Goal: Task Accomplishment & Management: Use online tool/utility

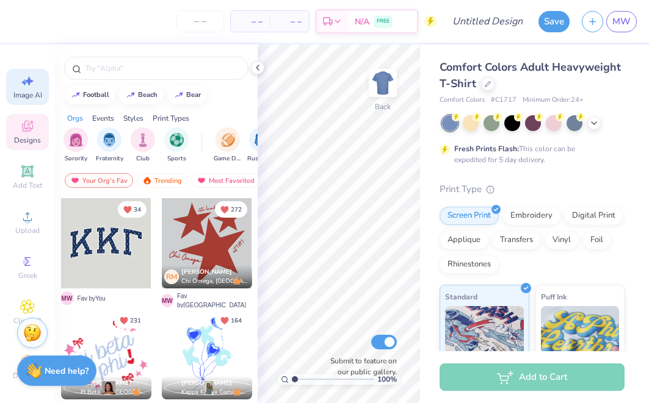
click at [32, 74] on icon at bounding box center [27, 81] width 15 height 15
select select "4"
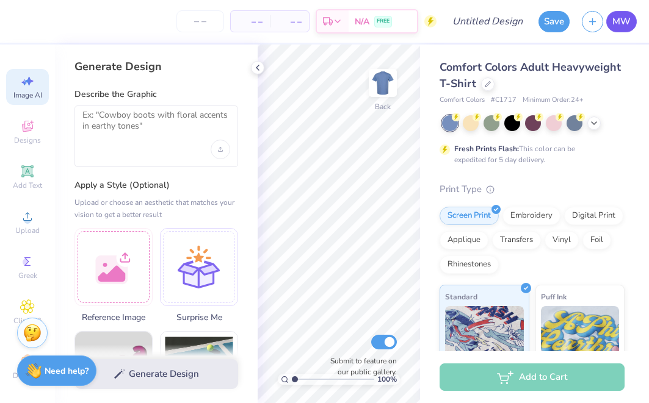
click at [625, 26] on span "MW" at bounding box center [621, 22] width 18 height 14
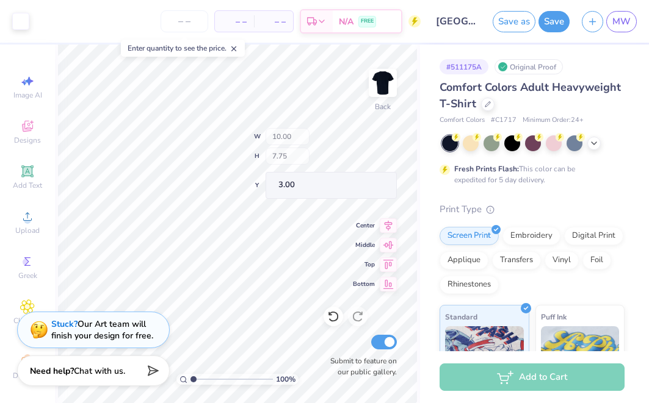
type input "2.42"
type input "3.12"
type input "6.11"
type input "1.83"
type input "2.61"
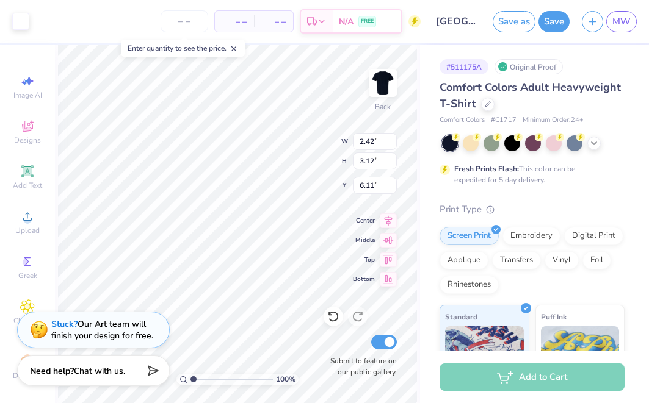
type input "3.00"
click at [31, 170] on icon at bounding box center [27, 171] width 9 height 9
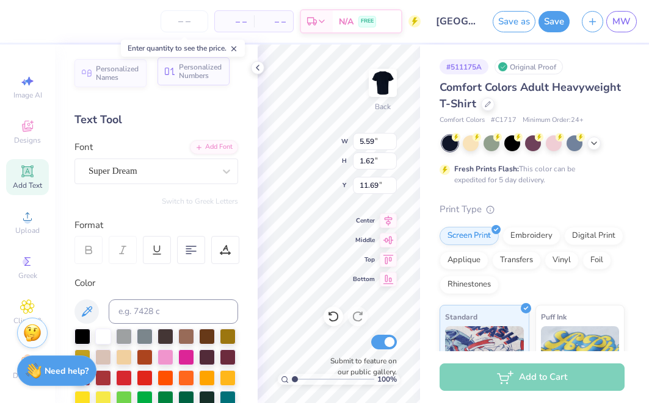
click at [198, 68] on span "Personalized Numbers" at bounding box center [200, 71] width 43 height 17
type input "2.78"
type input "2.00"
type input "11.50"
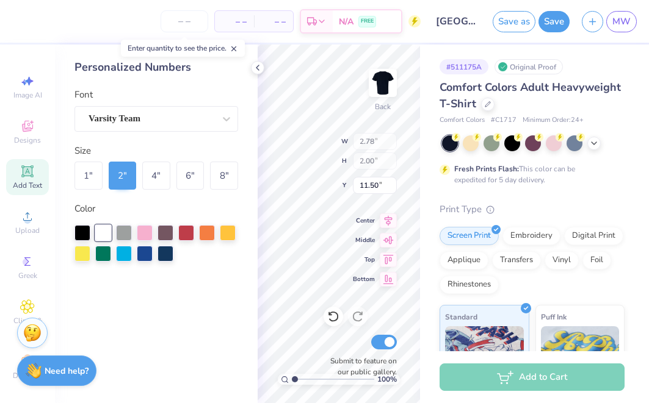
type input "2.18"
type input "3.12"
type input "6.11"
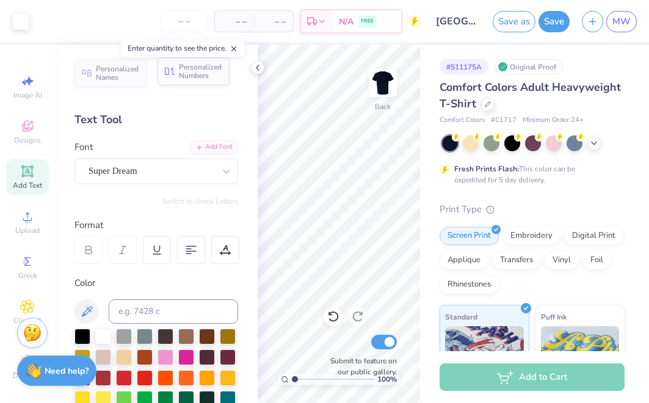
click at [187, 80] on span "Personalized Numbers" at bounding box center [200, 71] width 43 height 17
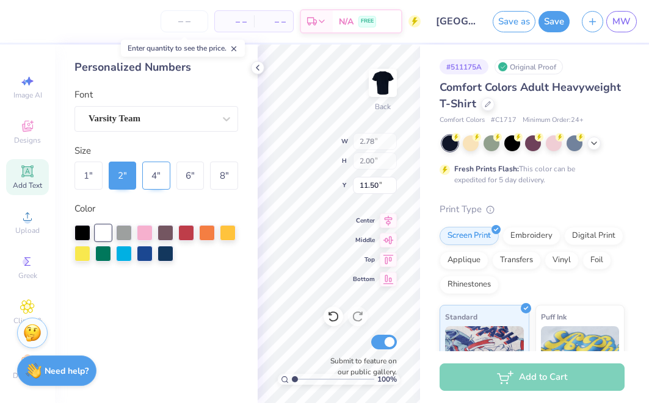
click at [164, 177] on div "4 "" at bounding box center [156, 176] width 28 height 28
type input "5.57"
type input "4.00"
type input "10.50"
click at [180, 174] on div "6 "" at bounding box center [190, 176] width 28 height 28
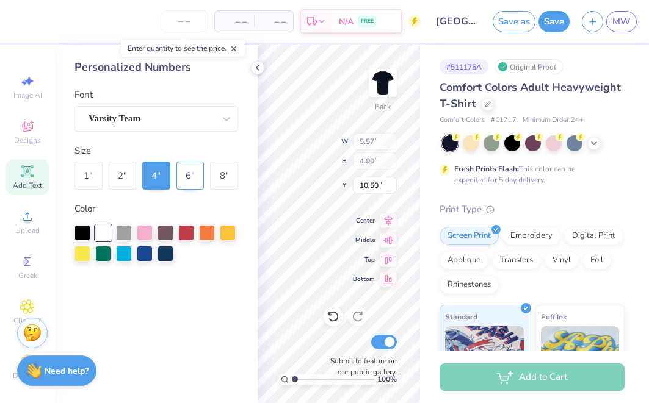
type input "8.35"
type input "6.00"
type input "9.50"
click at [217, 181] on div "8 "" at bounding box center [224, 176] width 28 height 28
type input "11.14"
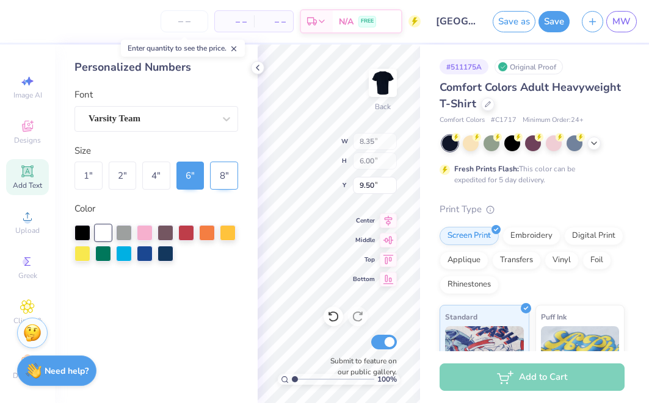
type input "8.00"
type input "8.50"
click at [200, 179] on div "6 "" at bounding box center [190, 176] width 28 height 28
type input "8.35"
type input "6.00"
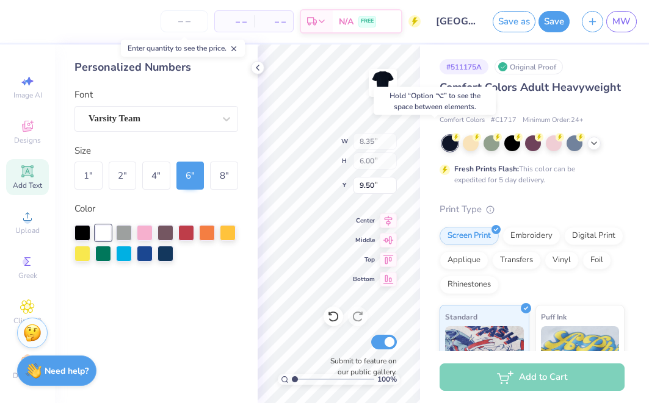
type input "3.29"
click at [237, 178] on div "8 "" at bounding box center [224, 176] width 28 height 28
type input "11.14"
type input "8.00"
type input "2.29"
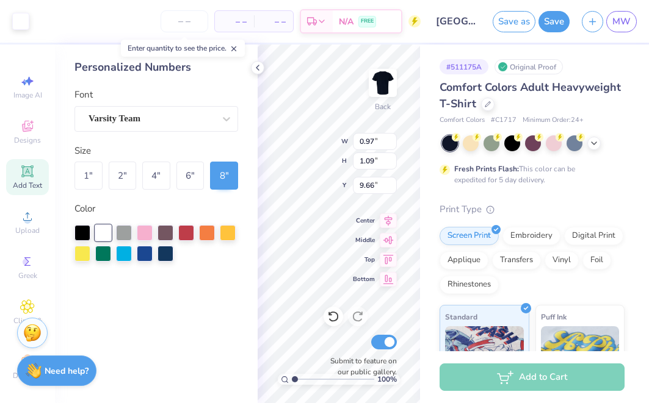
type input "9.75"
type input "1.69"
click at [195, 177] on div "6 "" at bounding box center [190, 176] width 28 height 28
type input "8.35"
type input "6.00"
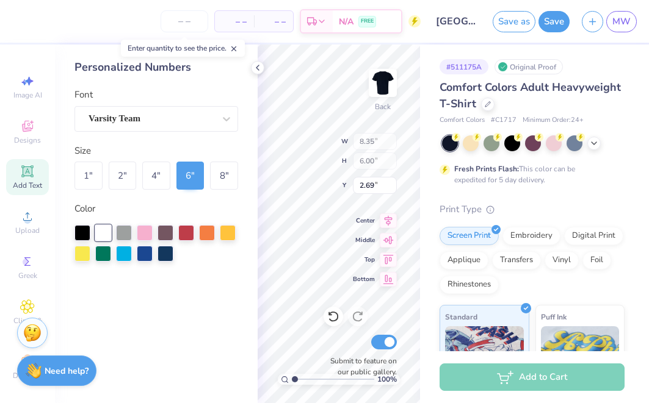
click at [353, 158] on div "100 % Back W 8.35 8.35 " H 6.00 6.00 " Y 2.69 2.69 " Center Middle Top Bottom S…" at bounding box center [339, 224] width 162 height 359
type input "3.00"
click at [185, 77] on div "Personalized Numbers Font Varsity Team Size 1 " 2 " 4 " 6 " 8 " Color" at bounding box center [156, 224] width 203 height 359
click at [383, 150] on div "100 % Back W 8.35 8.35 " H 6.00 6.00 " Y 3.00 3.00 " Center Middle Top Bottom S…" at bounding box center [339, 224] width 162 height 359
click at [381, 151] on div "100 % Back W 8.35 8.35 " H 6.00 6.00 " Y 3.00 3.00 " Center Middle Top Bottom S…" at bounding box center [339, 224] width 162 height 359
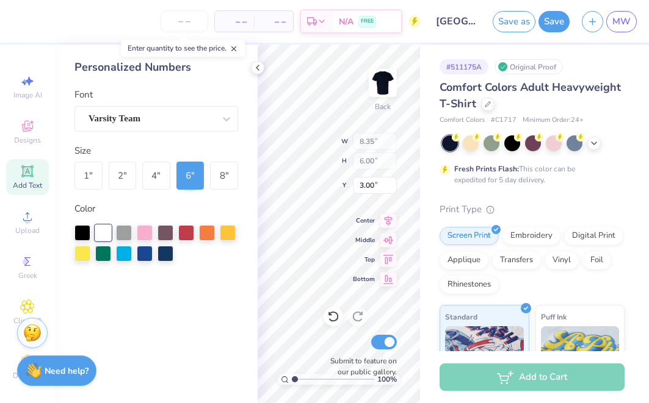
click at [244, 311] on div "Personalized Numbers Font Varsity Team Size 1 " 2 " 4 " 6 " 8 " Color" at bounding box center [156, 224] width 203 height 359
click at [257, 65] on icon at bounding box center [258, 68] width 10 height 10
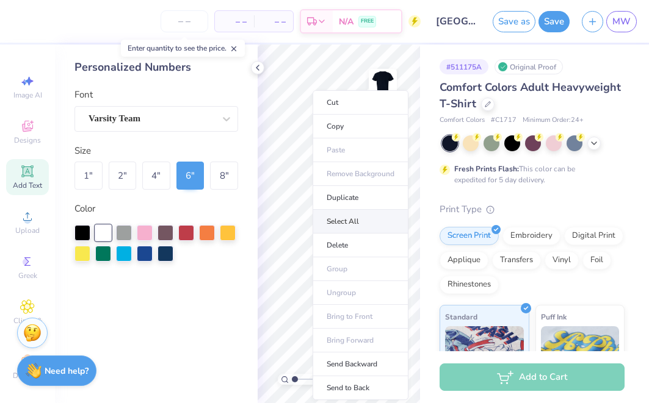
click at [339, 215] on li "Select All" at bounding box center [361, 222] width 96 height 24
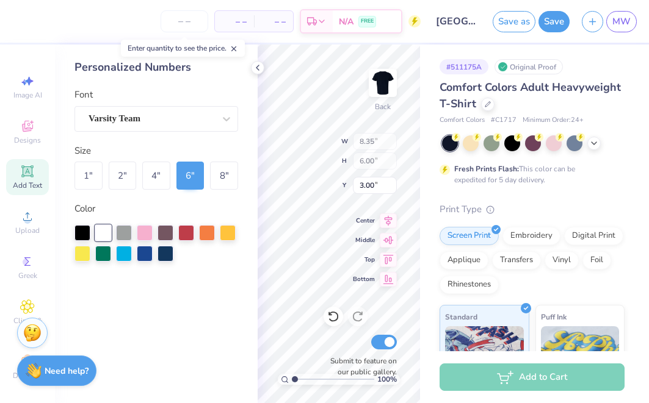
type input "9.16"
type input "7.84"
click at [253, 71] on icon at bounding box center [258, 68] width 10 height 10
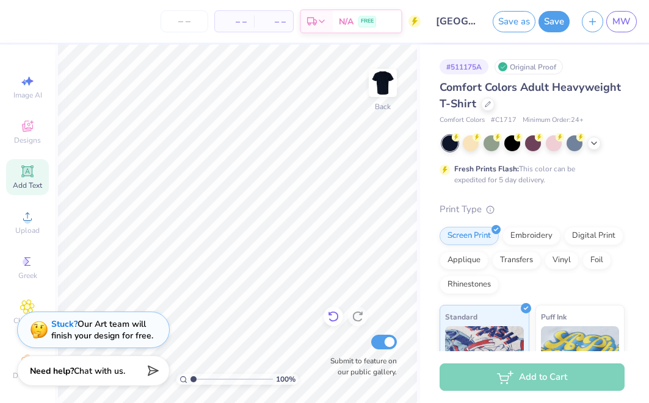
click at [332, 317] on icon at bounding box center [333, 317] width 12 height 12
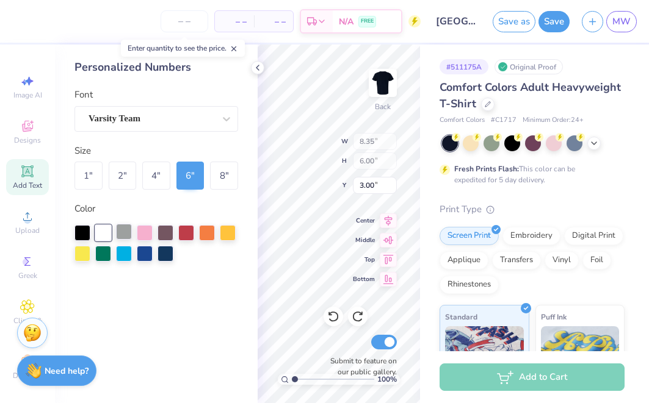
click at [118, 229] on div at bounding box center [124, 232] width 16 height 16
click at [103, 229] on div at bounding box center [103, 232] width 16 height 16
click at [198, 107] on div "Varsity Team" at bounding box center [156, 119] width 164 height 26
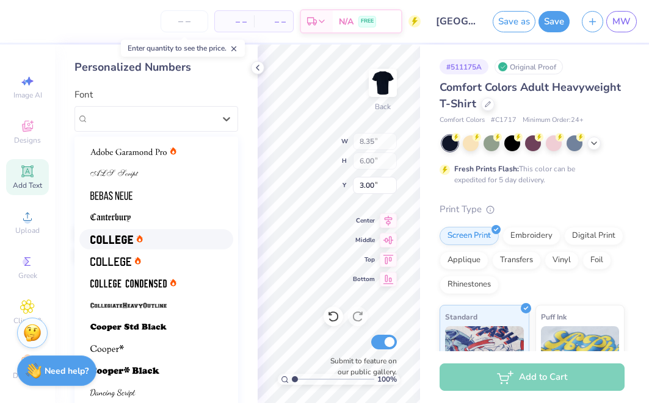
click at [170, 236] on div at bounding box center [156, 239] width 132 height 13
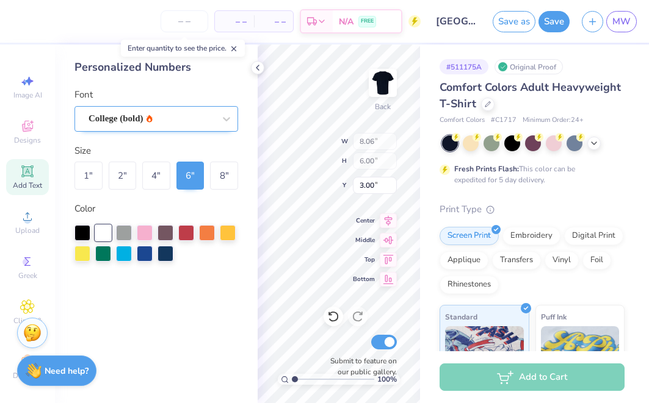
click at [193, 125] on div at bounding box center [152, 118] width 126 height 16
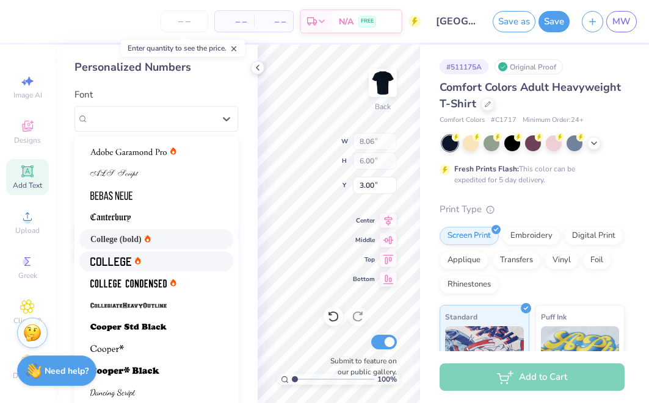
click at [179, 261] on div at bounding box center [156, 261] width 132 height 13
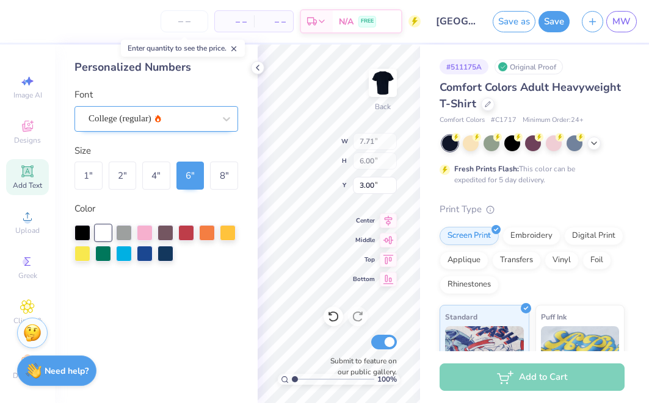
click at [199, 115] on div "College (regular)" at bounding box center [151, 118] width 128 height 19
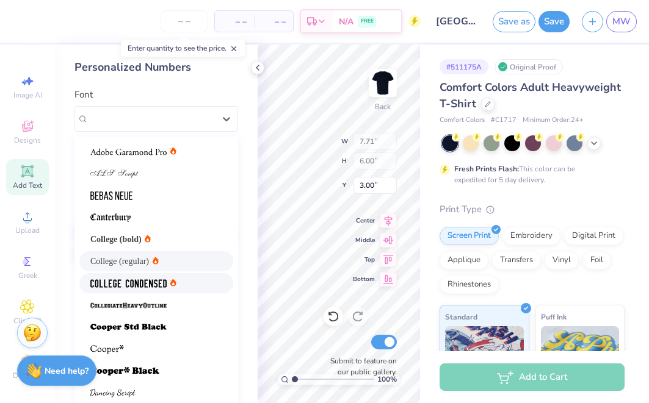
click at [192, 285] on div at bounding box center [156, 283] width 132 height 13
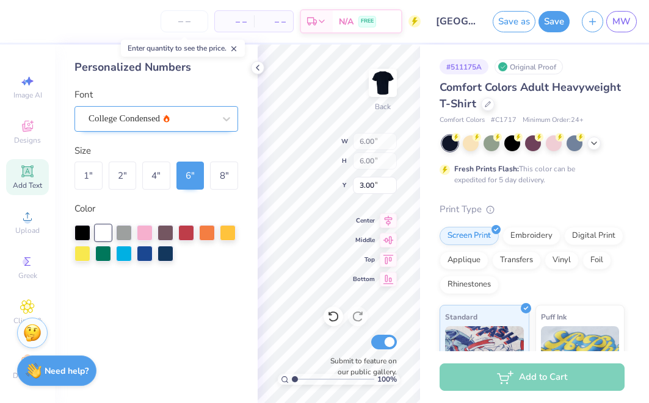
click at [197, 119] on div "College Condensed" at bounding box center [151, 118] width 128 height 19
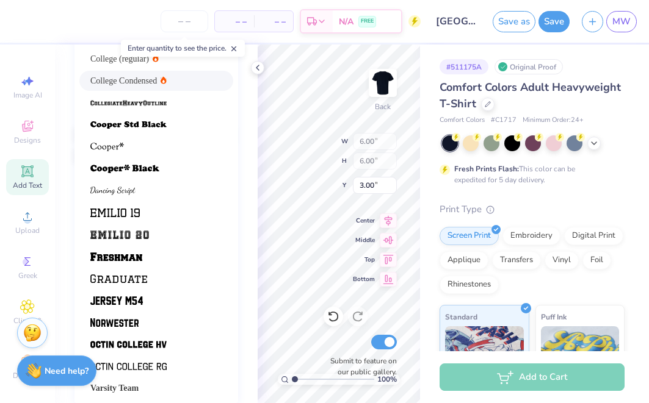
scroll to position [99, 0]
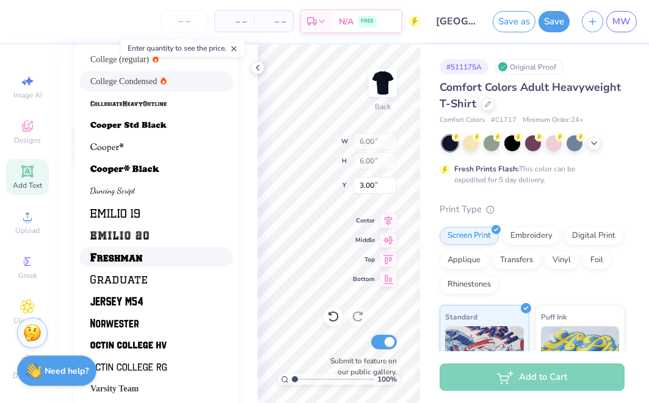
click at [175, 256] on div at bounding box center [156, 257] width 132 height 13
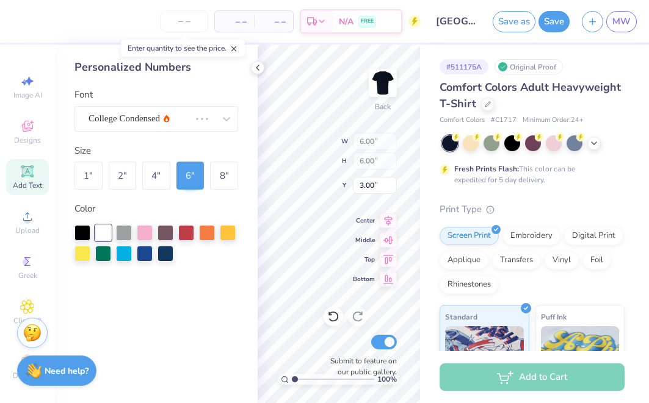
scroll to position [0, 0]
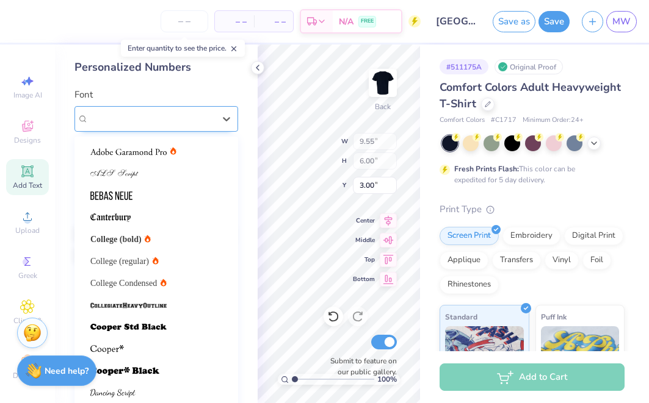
click at [198, 112] on div "Freshman" at bounding box center [151, 118] width 128 height 19
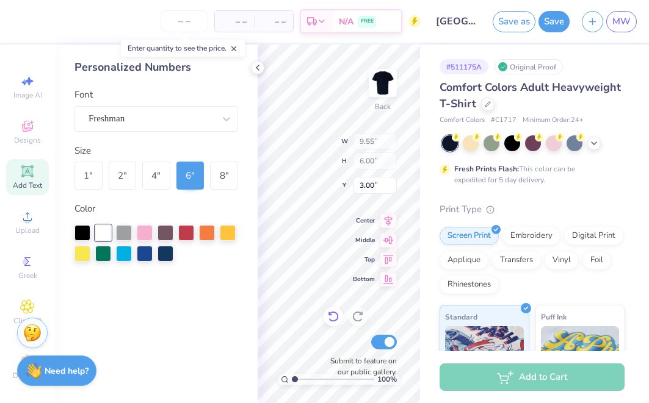
click at [327, 316] on div at bounding box center [333, 317] width 20 height 20
type input "8.35"
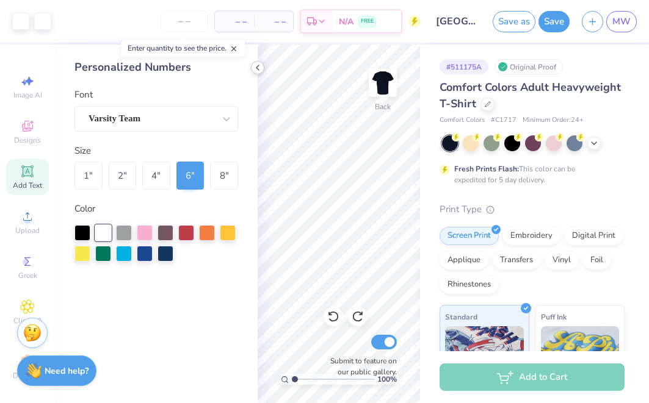
click at [252, 67] on div at bounding box center [257, 67] width 13 height 13
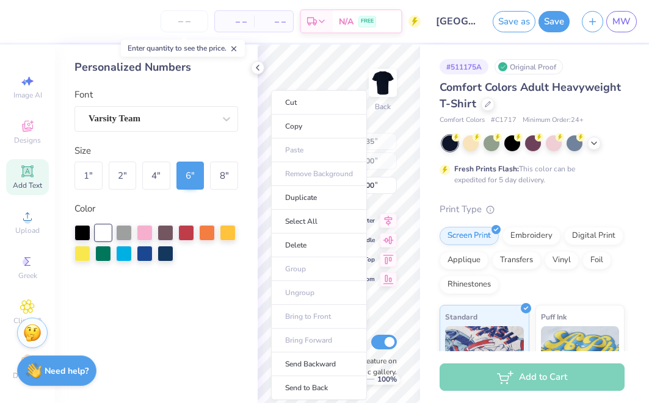
click at [255, 174] on div "Personalized Numbers Font Varsity Team Size 1 " 2 " 4 " 6 " 8 " Color" at bounding box center [156, 224] width 203 height 359
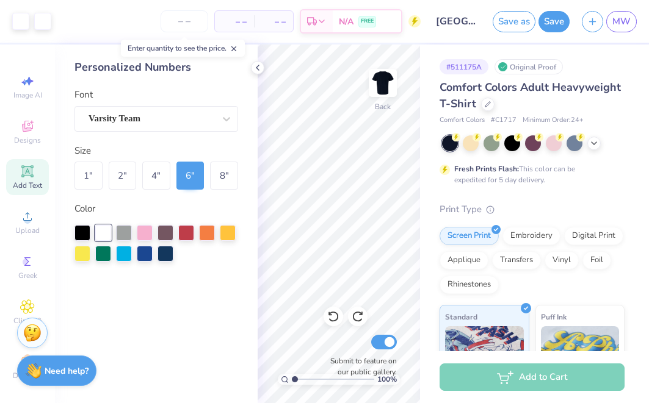
click at [164, 79] on div "Personalized Numbers Font Varsity Team Size 1 " 2 " 4 " 6 " 8 " Color" at bounding box center [156, 224] width 203 height 359
click at [158, 62] on div "Personalized Numbers" at bounding box center [156, 67] width 164 height 16
click at [159, 69] on div "Personalized Numbers" at bounding box center [156, 67] width 164 height 16
click at [367, 165] on div "100 % Back W 8.35 8.35 " H 6.00 6.00 " Y 3.00 3.00 " Center Middle Top Bottom S…" at bounding box center [339, 224] width 162 height 359
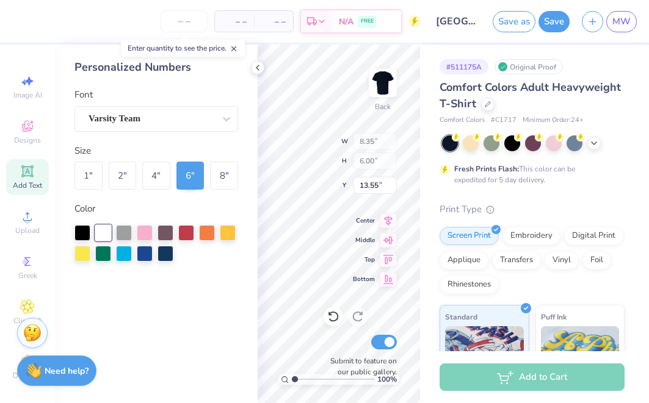
click at [358, 160] on div "100 % Back W 8.35 8.35 " H 6.00 6.00 " Y 13.55 13.55 " Center Middle Top Bottom…" at bounding box center [339, 224] width 162 height 359
type input "3.00"
click at [255, 65] on icon at bounding box center [258, 68] width 10 height 10
type input "0.50"
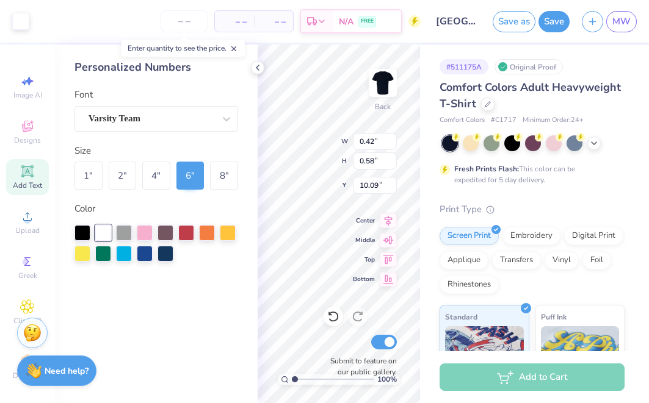
type input "10.11"
click at [367, 222] on div "100 % Back W 0.50 0.50 " H 0.50 0.50 " Y 10.11 10.11 " Center Middle Top Bottom…" at bounding box center [339, 224] width 162 height 359
type input "0.94"
type input "0.96"
type input "9.66"
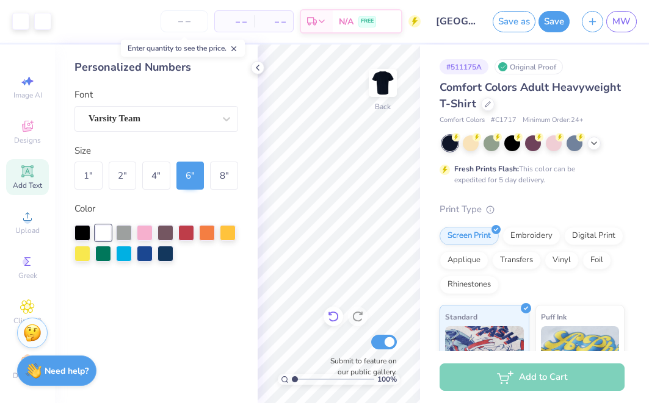
click at [334, 313] on icon at bounding box center [333, 317] width 10 height 11
click at [333, 319] on icon at bounding box center [333, 317] width 12 height 12
click at [358, 317] on icon at bounding box center [358, 317] width 12 height 12
click at [384, 91] on img at bounding box center [382, 83] width 49 height 49
click at [25, 170] on icon at bounding box center [27, 171] width 9 height 9
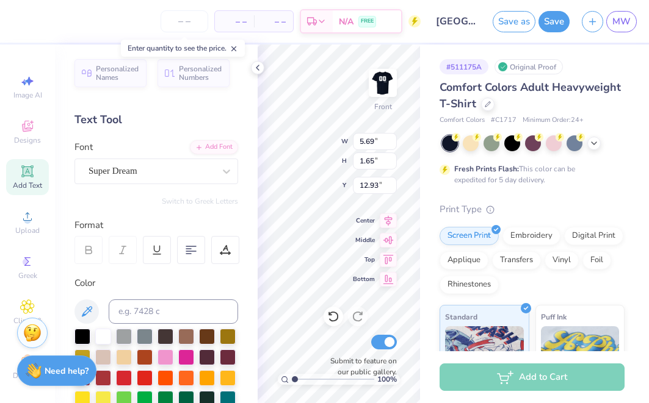
type input "3.00"
click at [193, 162] on div "Super Dream" at bounding box center [151, 171] width 128 height 19
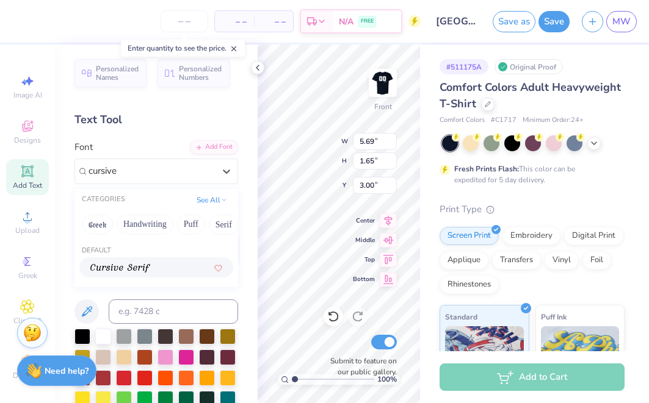
type input "cursive"
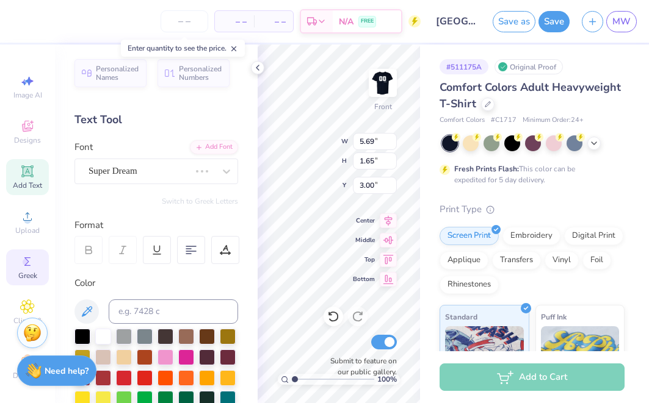
type input "5.60"
type input "1.78"
type input "2.93"
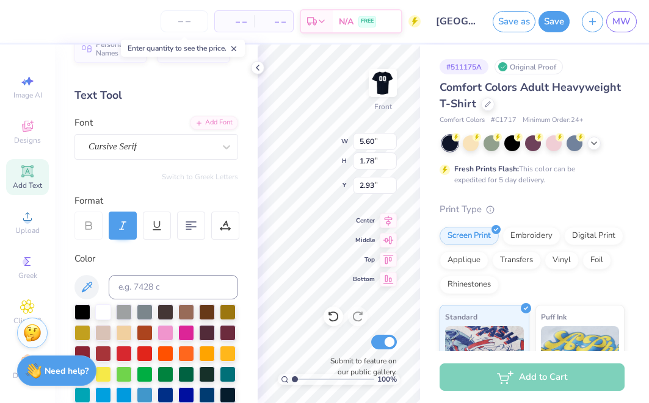
scroll to position [33, 0]
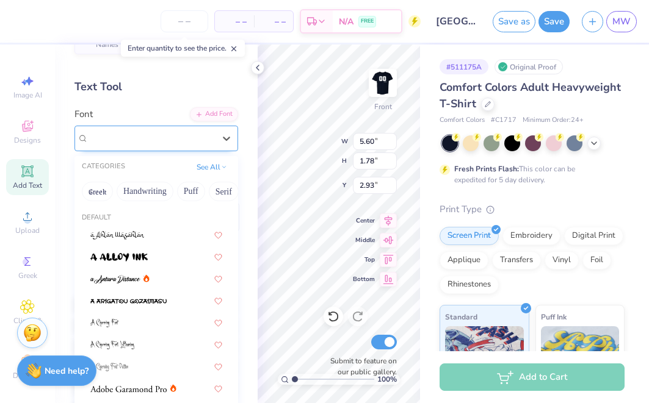
click at [179, 137] on div "Cursive Serif" at bounding box center [151, 138] width 128 height 19
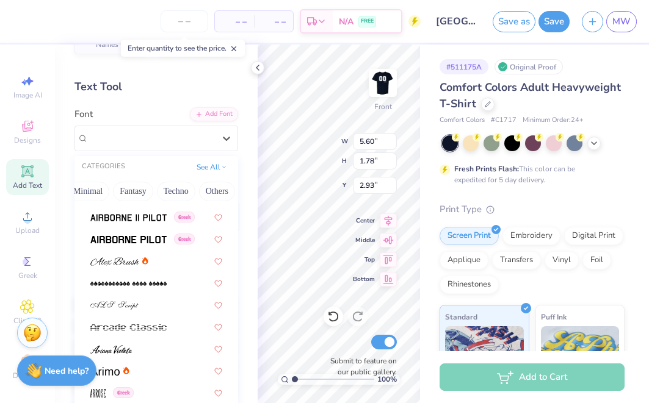
scroll to position [257, 0]
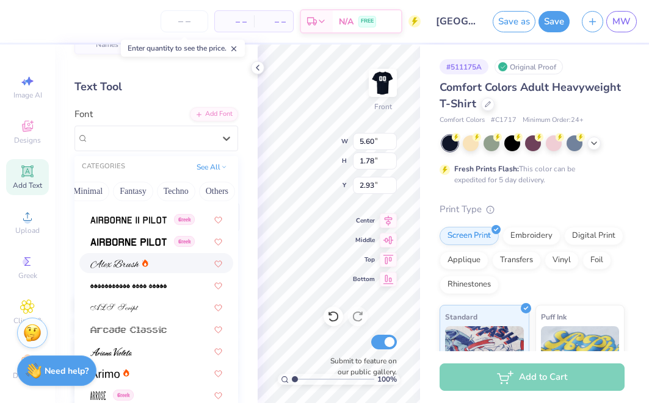
click at [161, 270] on div at bounding box center [156, 263] width 132 height 13
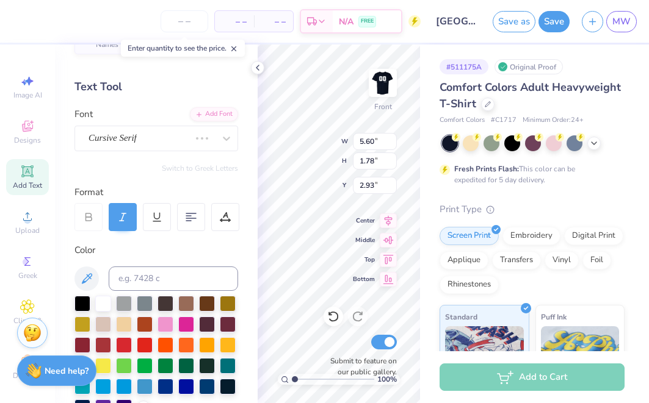
type input "7.17"
type input "1.92"
type input "2.87"
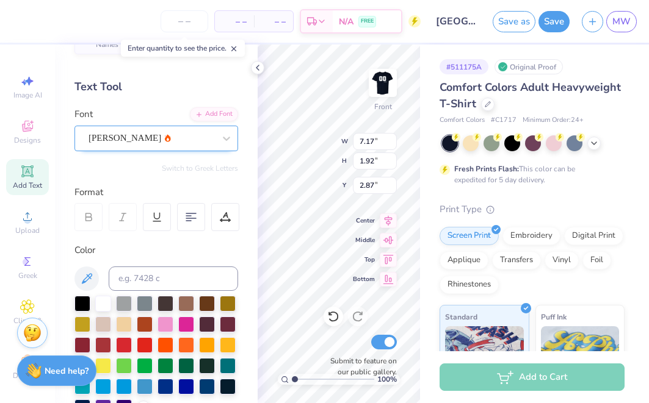
click at [188, 141] on div "[PERSON_NAME]" at bounding box center [151, 138] width 128 height 19
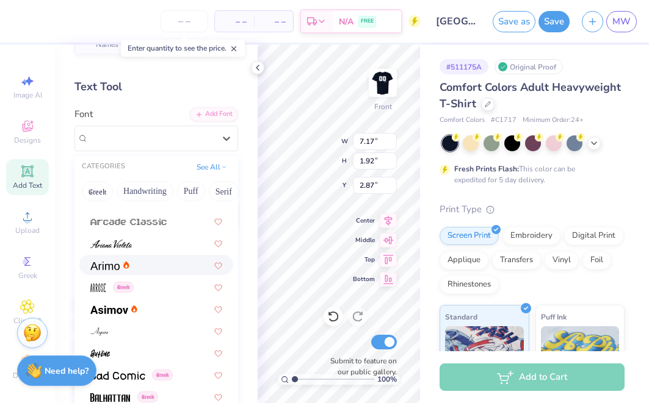
scroll to position [376, 0]
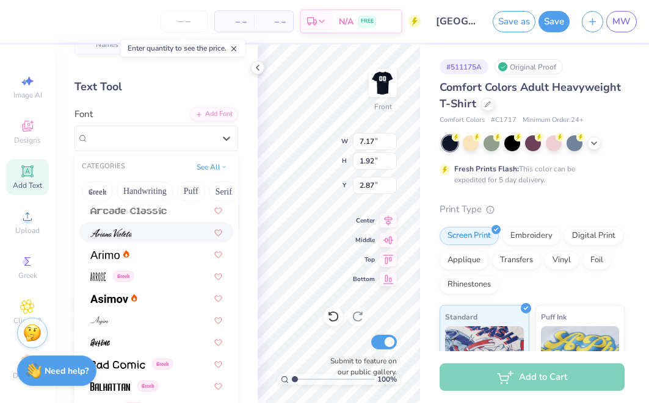
click at [164, 237] on div at bounding box center [156, 232] width 132 height 13
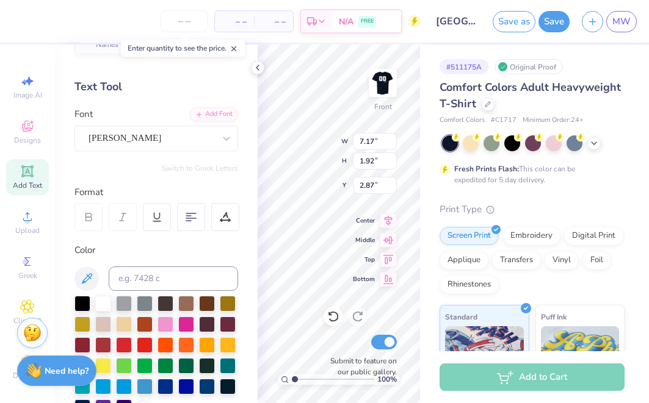
type input "6.27"
type input "2.00"
type input "2.82"
type textarea "TDelEXT"
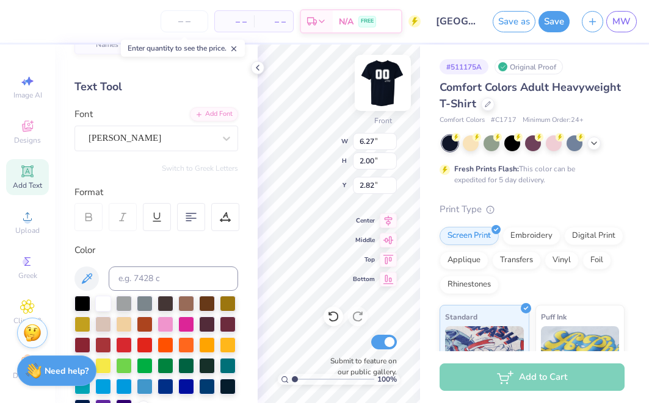
scroll to position [1, 2]
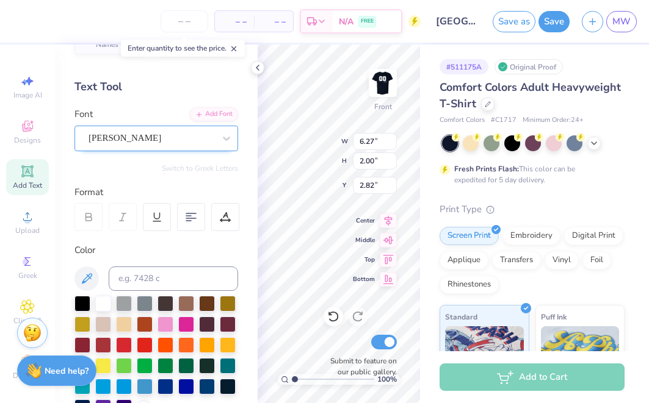
type textarea "Delta Zeta"
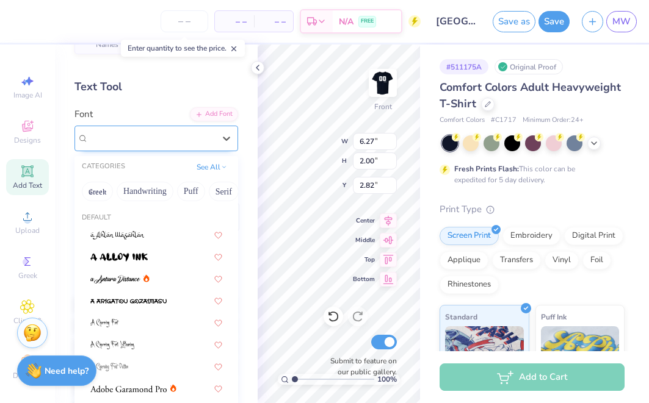
click at [166, 136] on div "[PERSON_NAME]" at bounding box center [151, 138] width 128 height 19
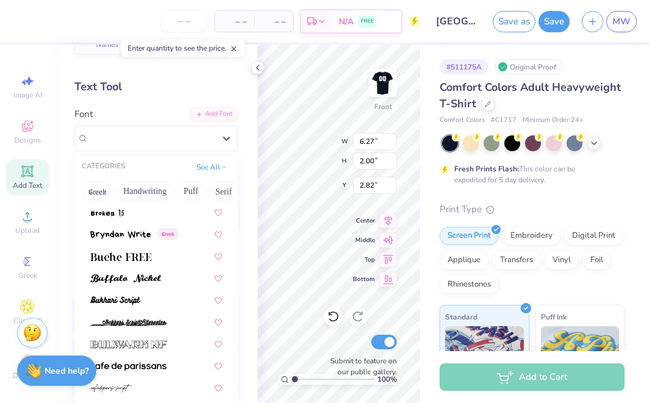
scroll to position [1076, 0]
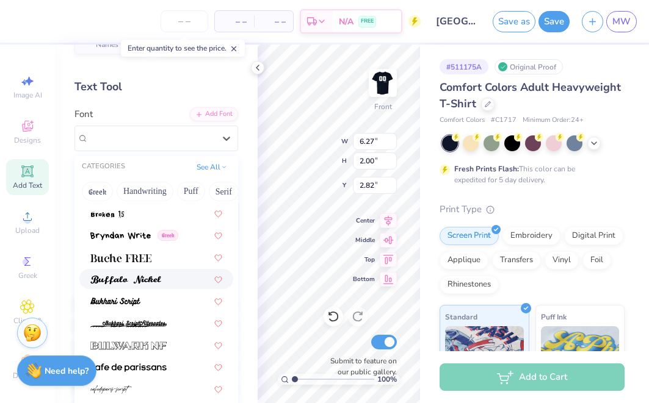
click at [166, 289] on div at bounding box center [156, 279] width 154 height 20
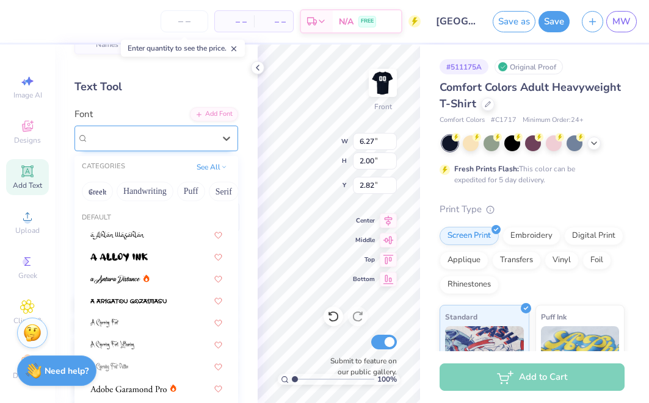
click at [214, 127] on div "Buffalo Nickel" at bounding box center [156, 139] width 164 height 26
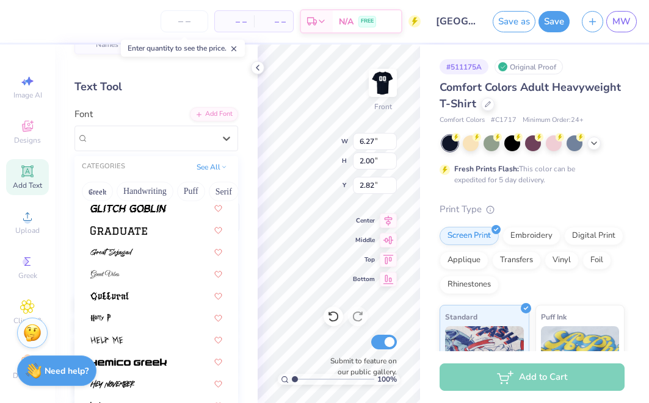
scroll to position [2883, 0]
click at [172, 275] on div at bounding box center [156, 274] width 132 height 13
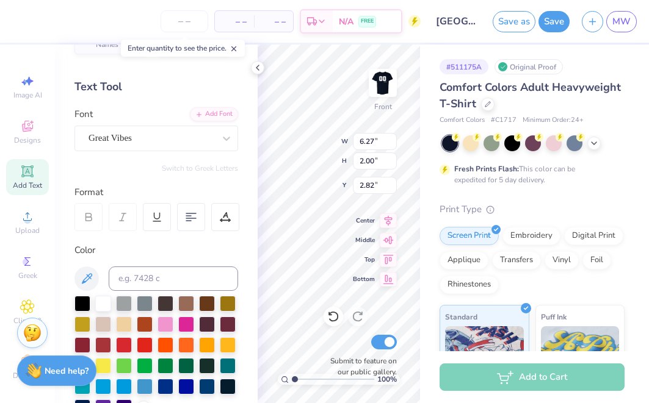
click at [175, 256] on div "Color" at bounding box center [156, 251] width 164 height 14
type input "8.99"
type input "2.22"
type input "2.71"
click at [262, 72] on icon at bounding box center [258, 68] width 10 height 10
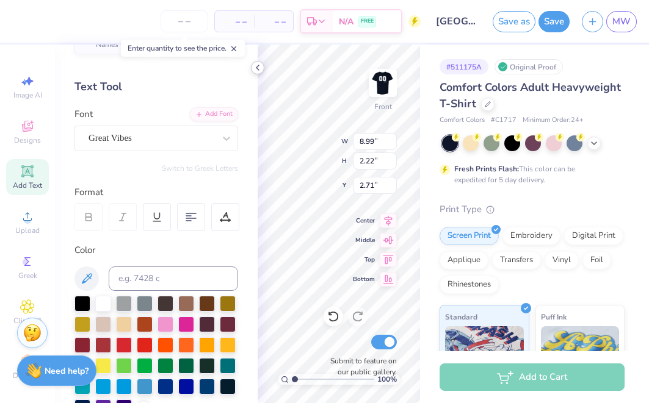
type input "6.44"
type input "1.59"
type input "3.29"
click at [256, 165] on div "Personalized Names Personalized Numbers Text Tool Add Font Font Great Vibes Swi…" at bounding box center [156, 224] width 203 height 359
